Goal: Find specific fact

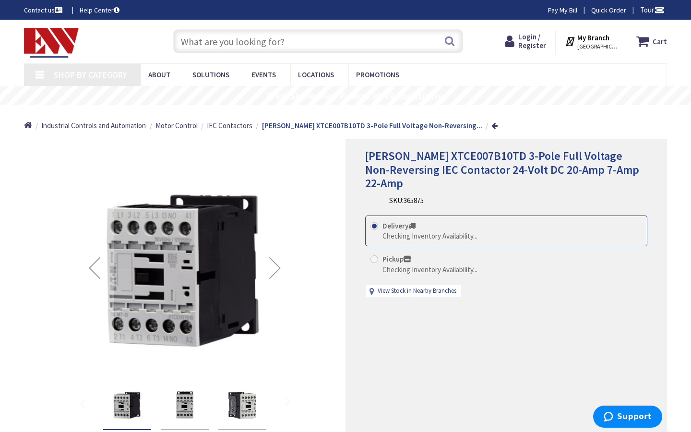
type input "[GEOGRAPHIC_DATA][STREET_ADDRESS][GEOGRAPHIC_DATA]"
